Goal: Task Accomplishment & Management: Manage account settings

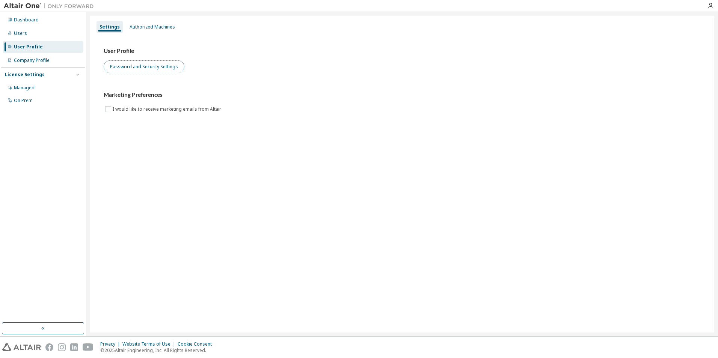
click at [156, 70] on button "Password and Security Settings" at bounding box center [144, 66] width 81 height 13
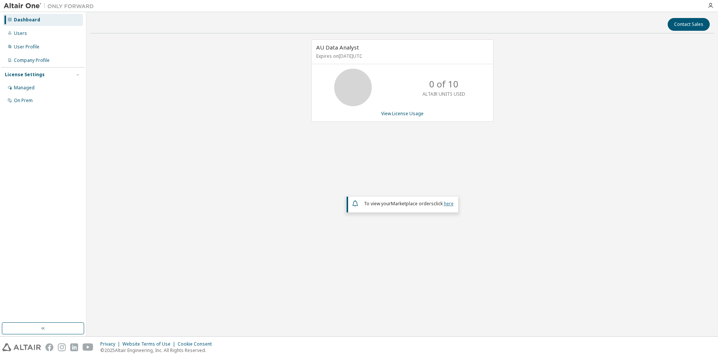
click at [450, 204] on link "here" at bounding box center [449, 204] width 10 height 6
